Goal: Find specific page/section: Find specific page/section

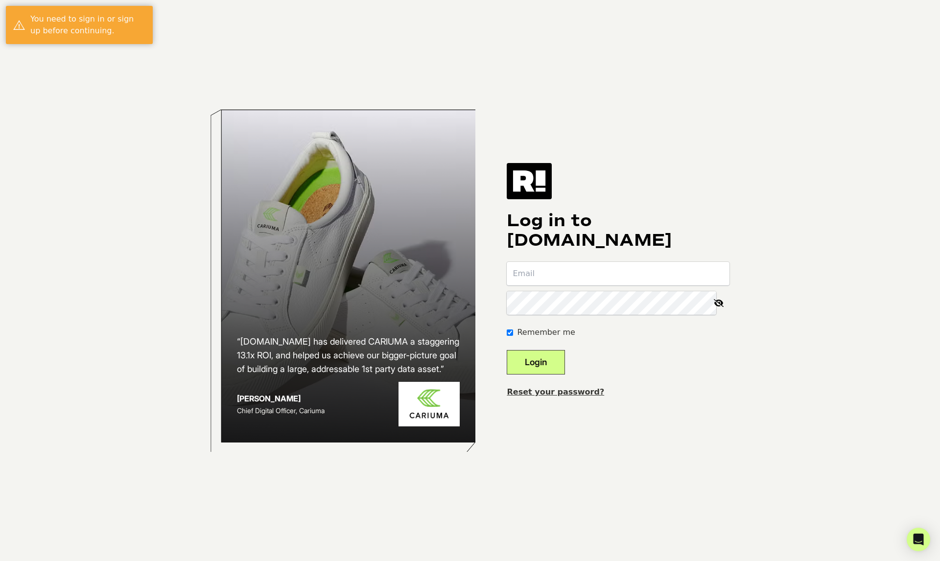
type input "[PERSON_NAME][EMAIL_ADDRESS][DOMAIN_NAME]"
click at [553, 357] on button "Login" at bounding box center [536, 362] width 58 height 24
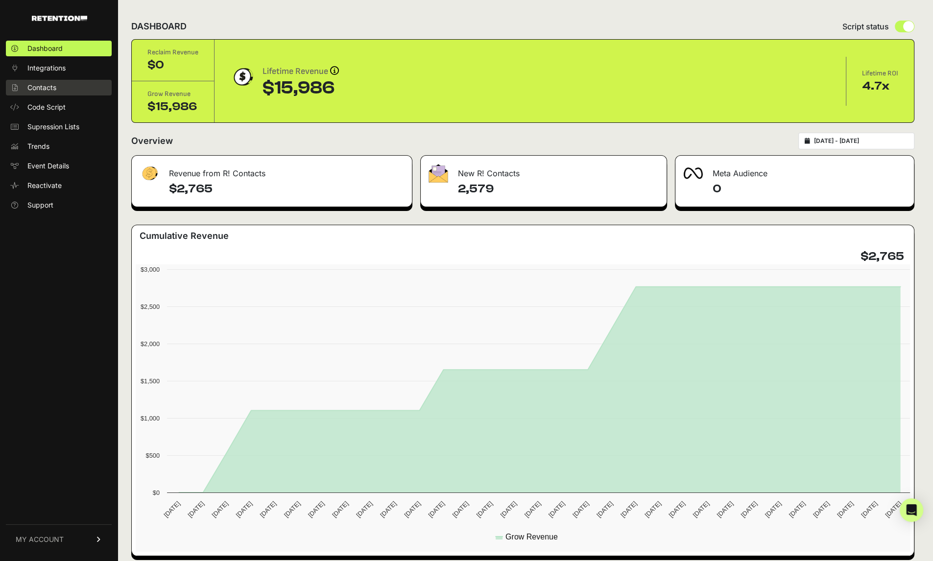
click at [76, 81] on link "Contacts" at bounding box center [59, 88] width 106 height 16
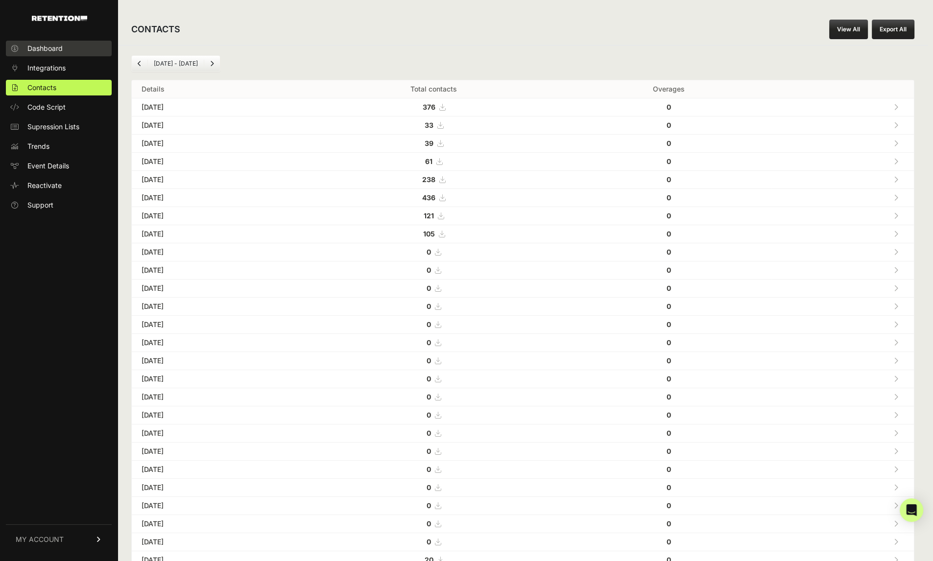
click at [63, 47] on span "Dashboard" at bounding box center [44, 49] width 35 height 10
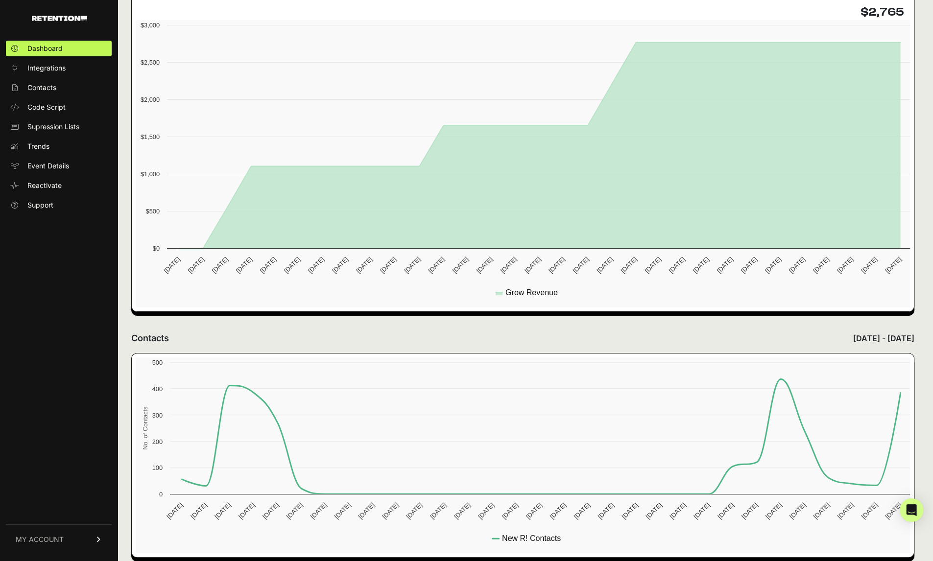
scroll to position [254, 0]
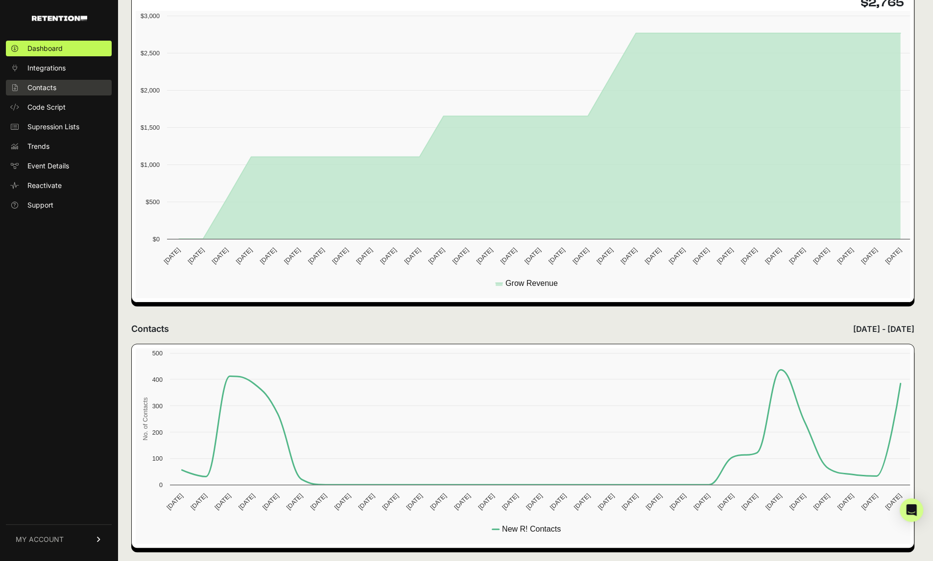
click at [56, 87] on span "Contacts" at bounding box center [41, 88] width 29 height 10
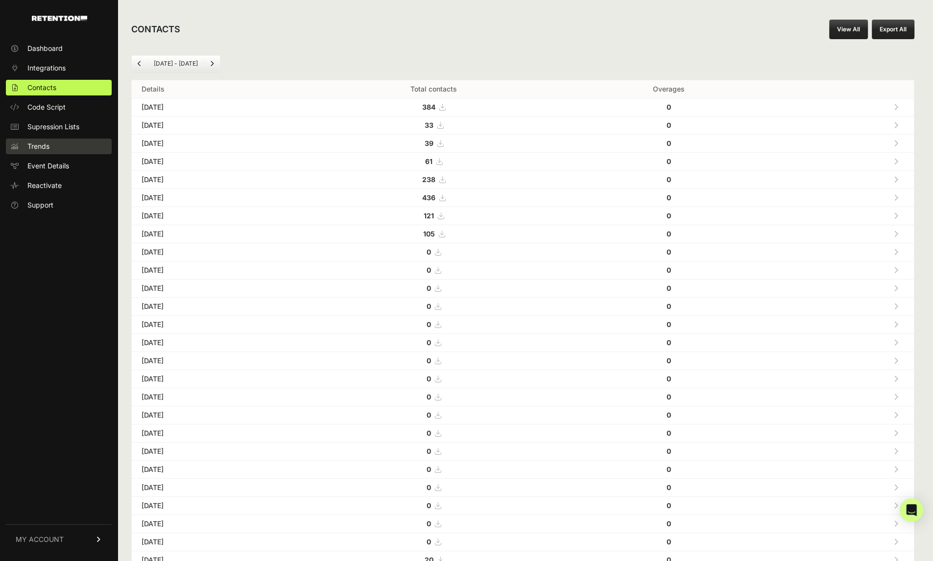
click at [57, 143] on link "Trends" at bounding box center [59, 147] width 106 height 16
